Goal: Find specific page/section: Find specific page/section

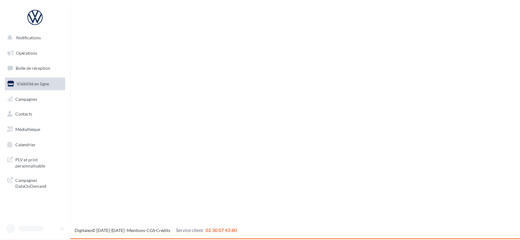
scroll to position [10, 0]
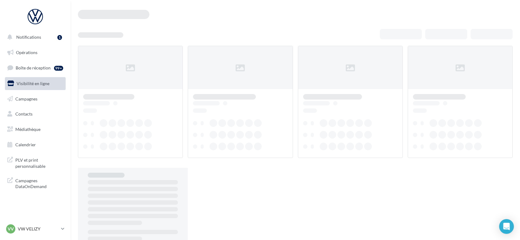
scroll to position [10, 0]
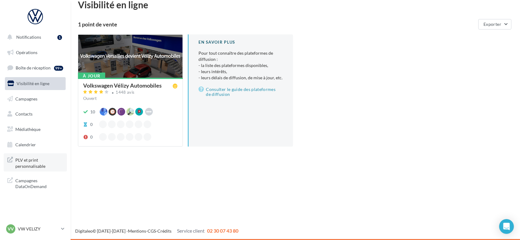
click at [30, 162] on span "PLV et print personnalisable" at bounding box center [39, 162] width 48 height 13
click at [39, 129] on span "Médiathèque" at bounding box center [27, 128] width 25 height 5
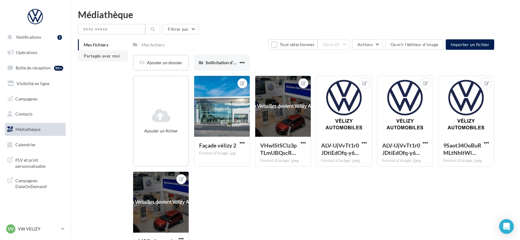
click at [93, 57] on span "Partagés avec moi" at bounding box center [102, 55] width 36 height 5
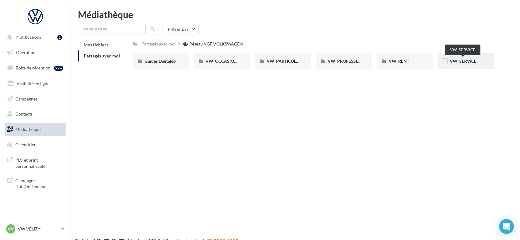
click at [474, 63] on span "VW_SERVICE" at bounding box center [463, 60] width 27 height 5
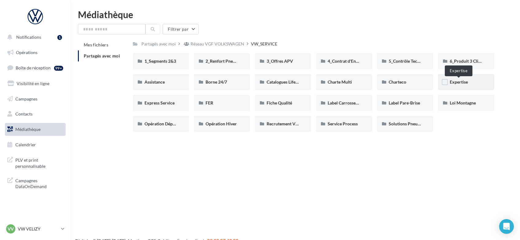
click at [467, 79] on span "Expertise" at bounding box center [459, 81] width 18 height 5
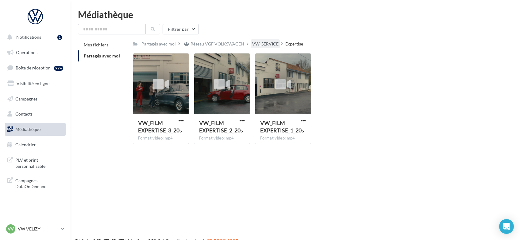
click at [274, 45] on div "VW_SERVICE" at bounding box center [265, 44] width 26 height 6
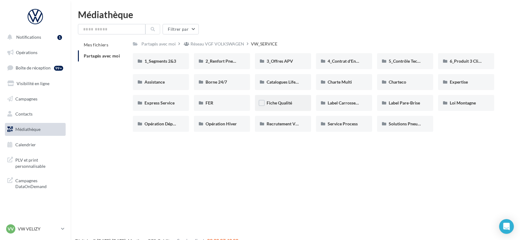
click at [286, 106] on div "Fiche Qualité" at bounding box center [283, 103] width 56 height 16
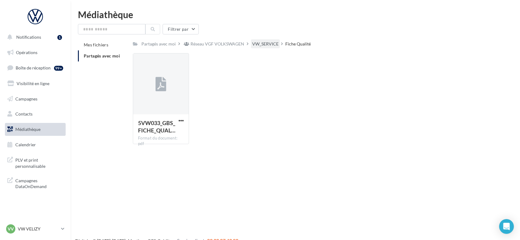
click at [269, 46] on div "VW_SERVICE" at bounding box center [265, 44] width 26 height 6
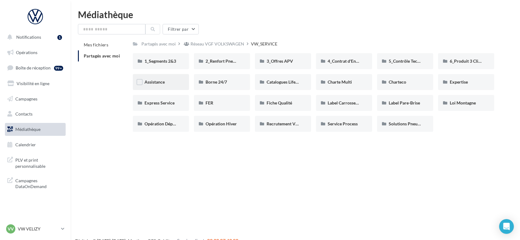
click at [161, 87] on div "Assistance" at bounding box center [161, 82] width 56 height 16
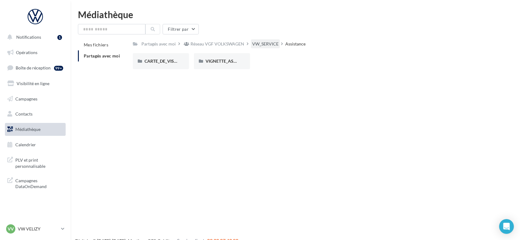
click at [263, 41] on div "VW_SERVICE" at bounding box center [265, 43] width 29 height 9
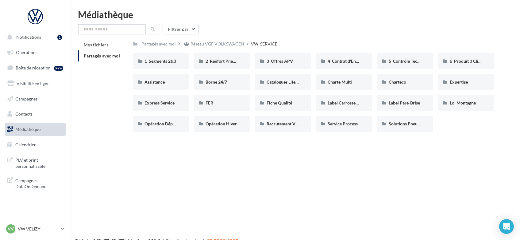
click at [113, 24] on input "text" at bounding box center [112, 29] width 68 height 10
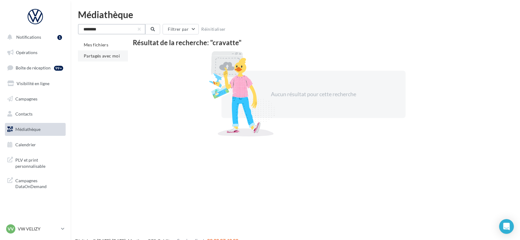
type input "********"
click at [107, 58] on span "Partagés avec moi" at bounding box center [102, 55] width 36 height 5
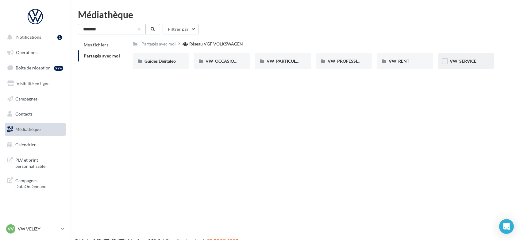
click at [471, 66] on div "VW_SERVICE" at bounding box center [466, 61] width 56 height 16
